Goal: Information Seeking & Learning: Check status

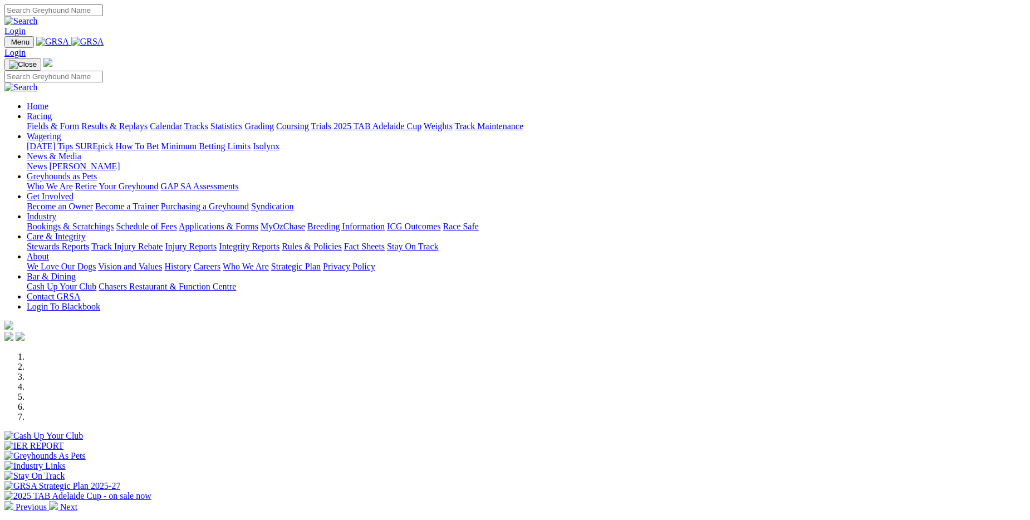
scroll to position [167, 0]
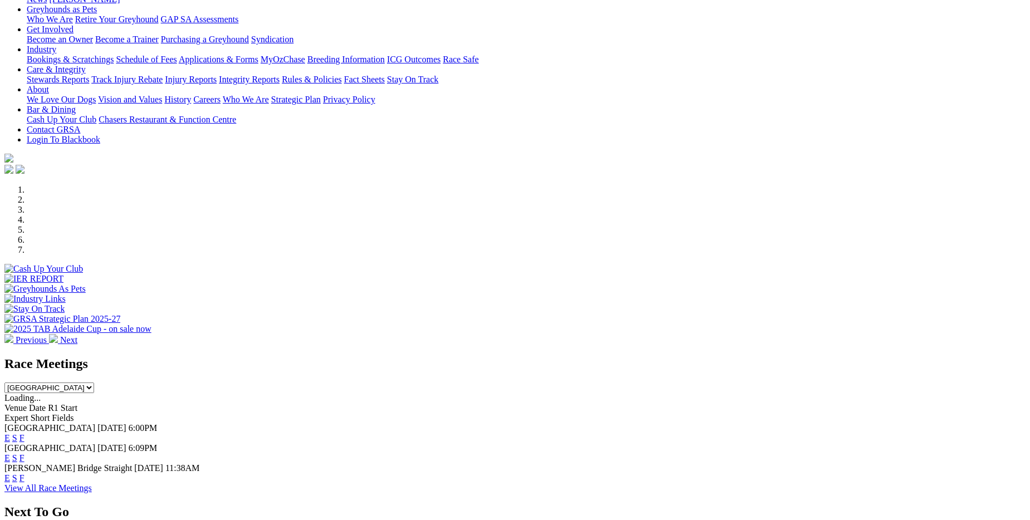
click at [24, 433] on link "F" at bounding box center [21, 437] width 5 height 9
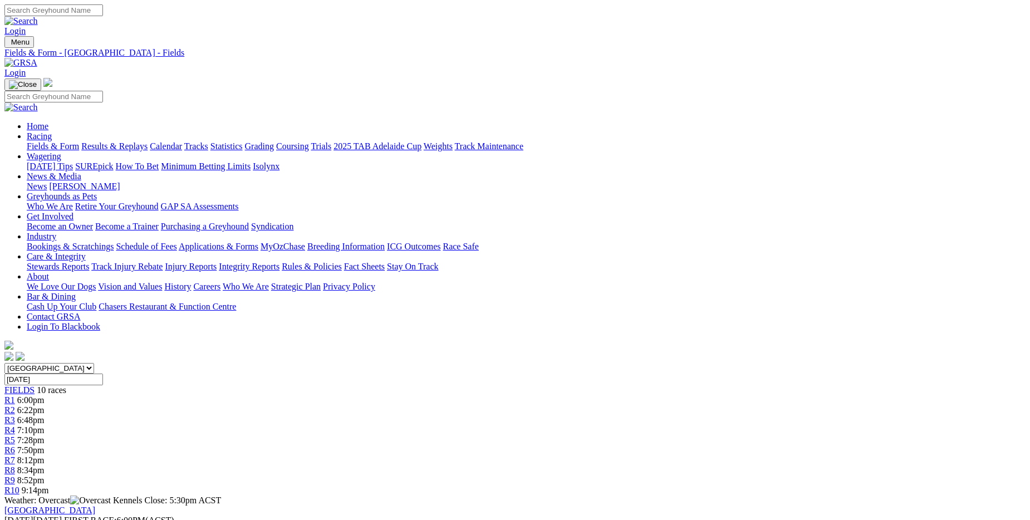
click at [148, 141] on link "Results & Replays" at bounding box center [114, 145] width 66 height 9
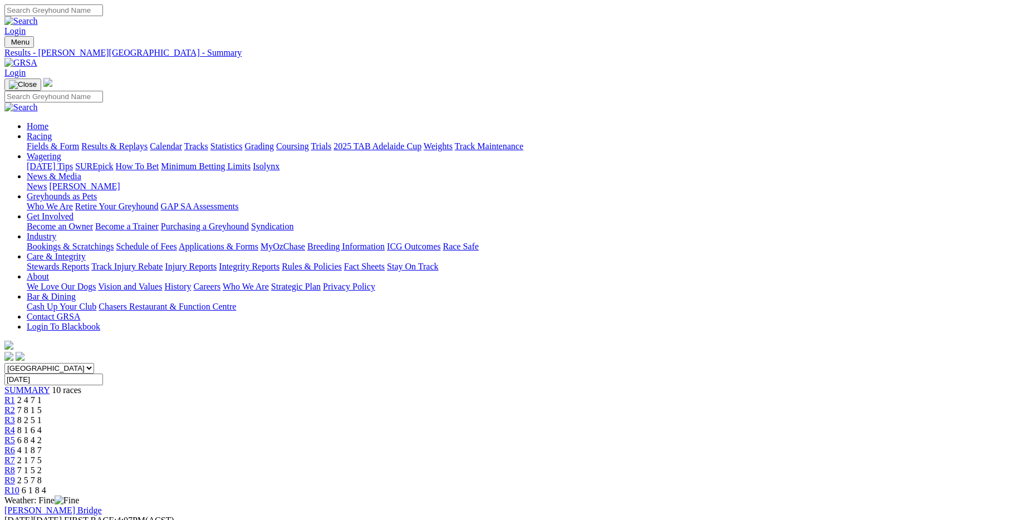
click at [79, 141] on link "Fields & Form" at bounding box center [53, 145] width 52 height 9
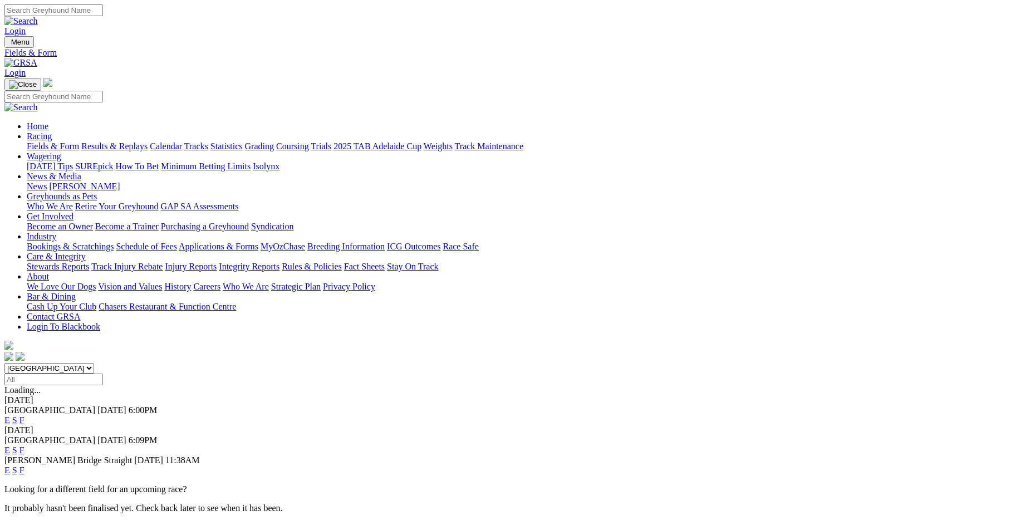
click at [24, 445] on link "F" at bounding box center [21, 449] width 5 height 9
